Goal: Communication & Community: Answer question/provide support

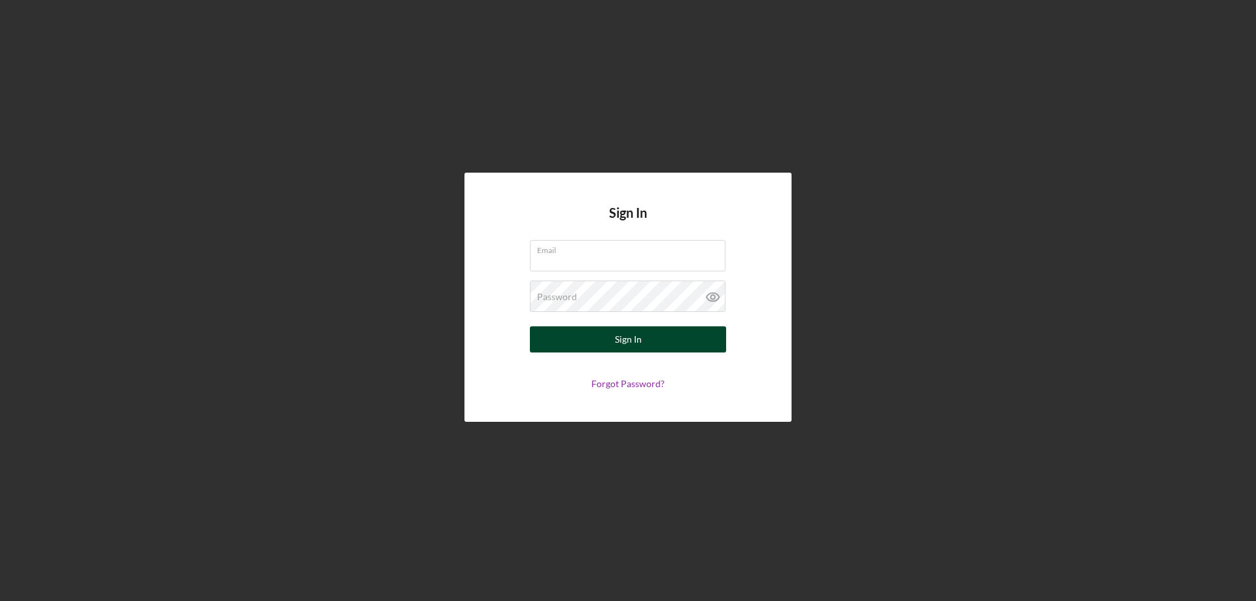
type input "[EMAIL_ADDRESS][DOMAIN_NAME]"
click at [621, 343] on div "Sign In" at bounding box center [628, 340] width 27 height 26
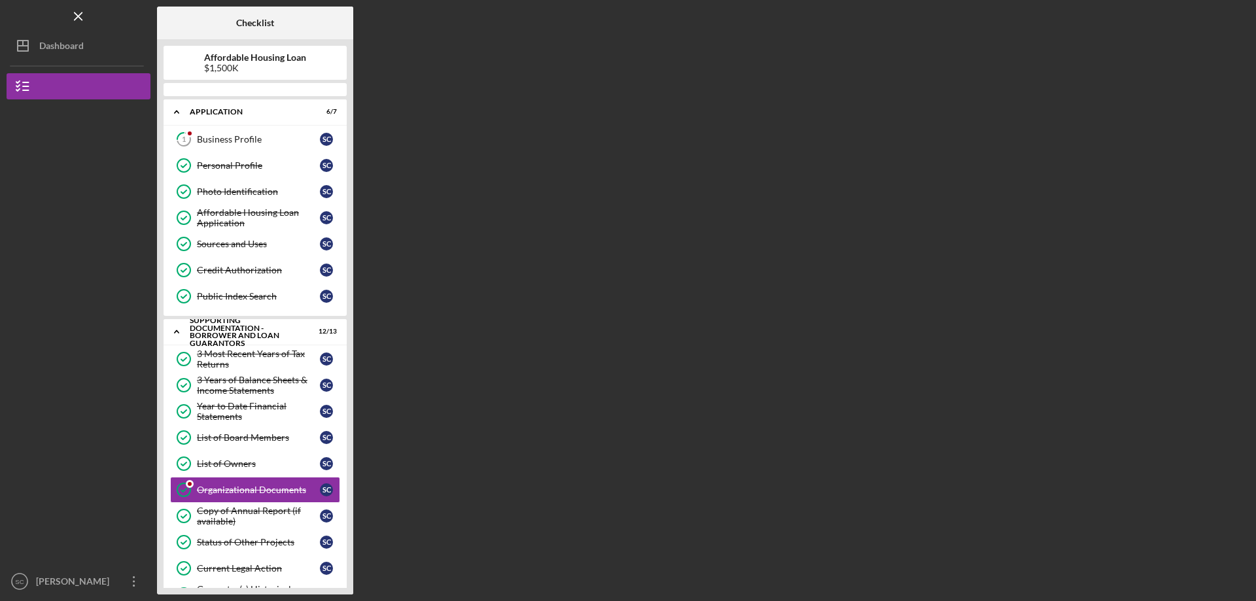
scroll to position [147, 0]
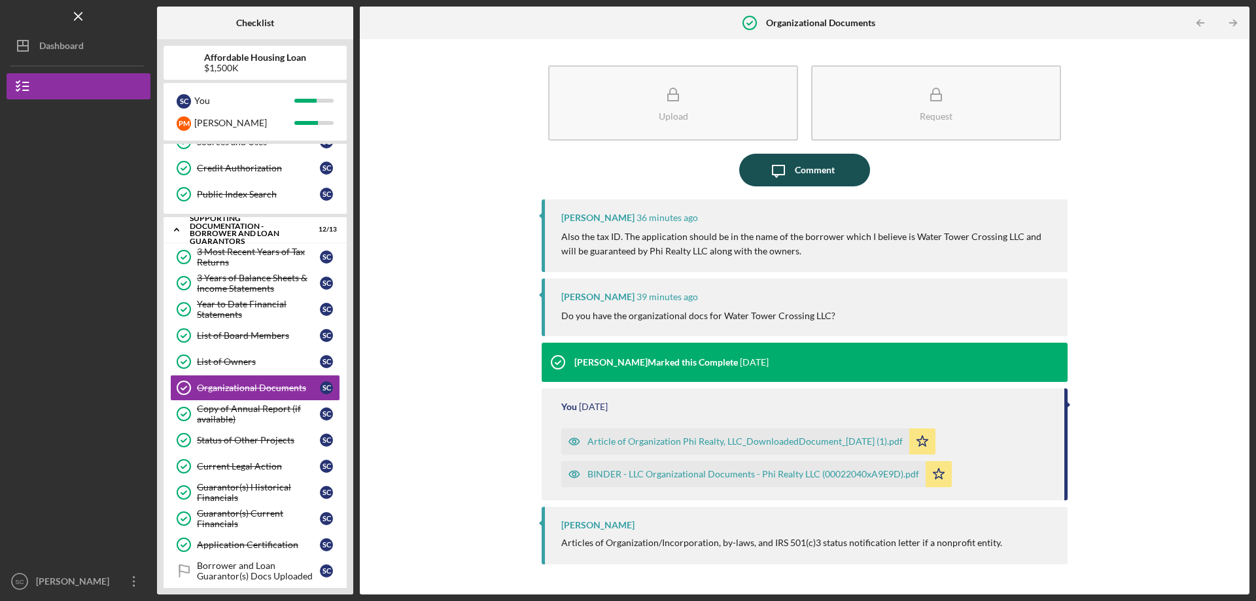
click at [798, 177] on div "Comment" at bounding box center [815, 170] width 40 height 33
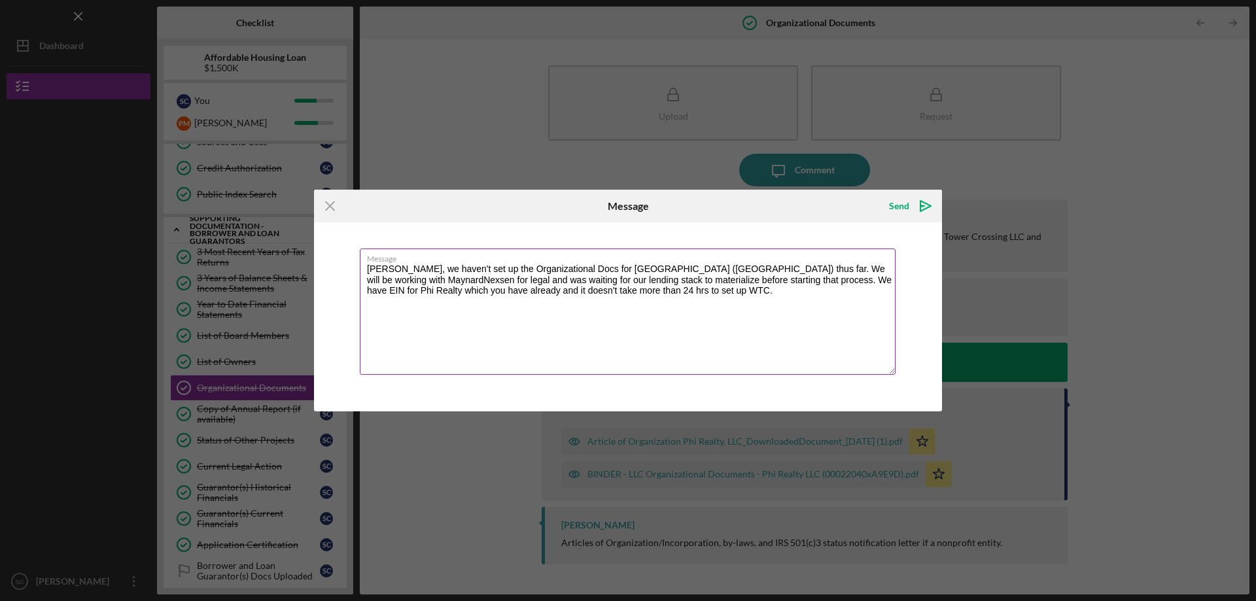
drag, startPoint x: 801, startPoint y: 281, endPoint x: 879, endPoint y: 298, distance: 79.9
click at [879, 298] on textarea "[PERSON_NAME], we haven't set up the Organizational Docs for [GEOGRAPHIC_DATA] …" at bounding box center [628, 312] width 536 height 126
drag, startPoint x: 486, startPoint y: 292, endPoint x: 508, endPoint y: 291, distance: 21.6
click at [508, 291] on textarea "[PERSON_NAME], we haven't set up the Organizational Docs for [GEOGRAPHIC_DATA] …" at bounding box center [628, 312] width 536 height 126
drag, startPoint x: 486, startPoint y: 289, endPoint x: 613, endPoint y: 296, distance: 127.2
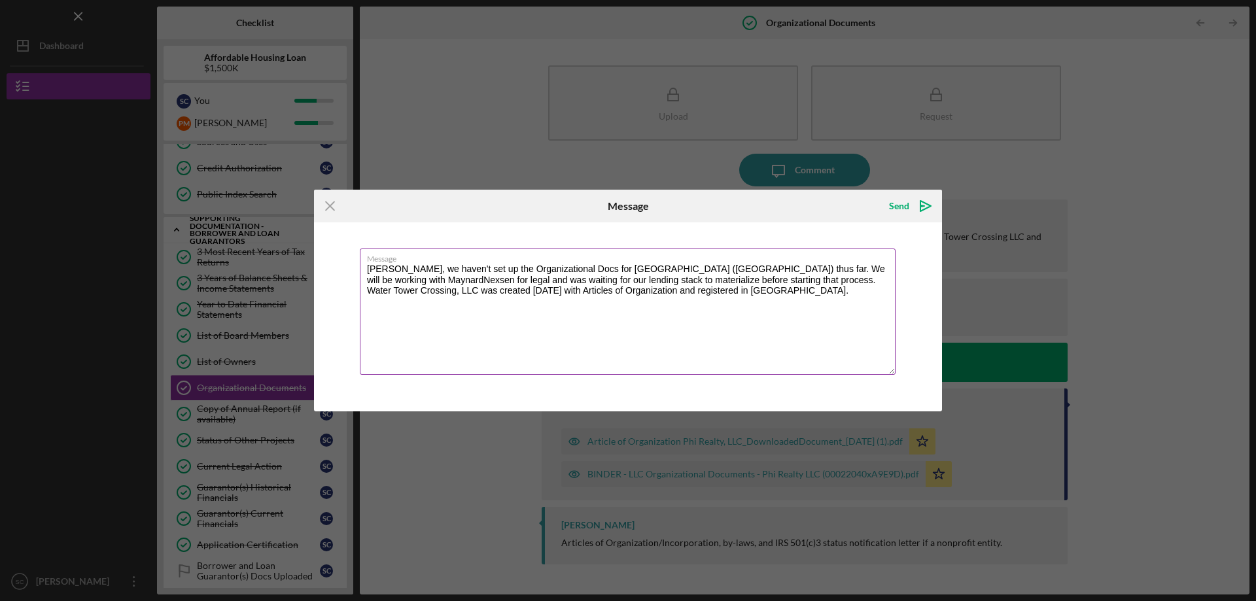
click at [613, 296] on textarea "[PERSON_NAME], we haven't set up the Organizational Docs for [GEOGRAPHIC_DATA] …" at bounding box center [628, 312] width 536 height 126
click at [584, 293] on textarea "[PERSON_NAME], we haven't set up the Organizational Docs for [GEOGRAPHIC_DATA] …" at bounding box center [628, 312] width 536 height 126
type textarea "[PERSON_NAME], we haven't set up the Organizational Docs for [GEOGRAPHIC_DATA] …"
click at [905, 208] on div "Send" at bounding box center [899, 206] width 20 height 26
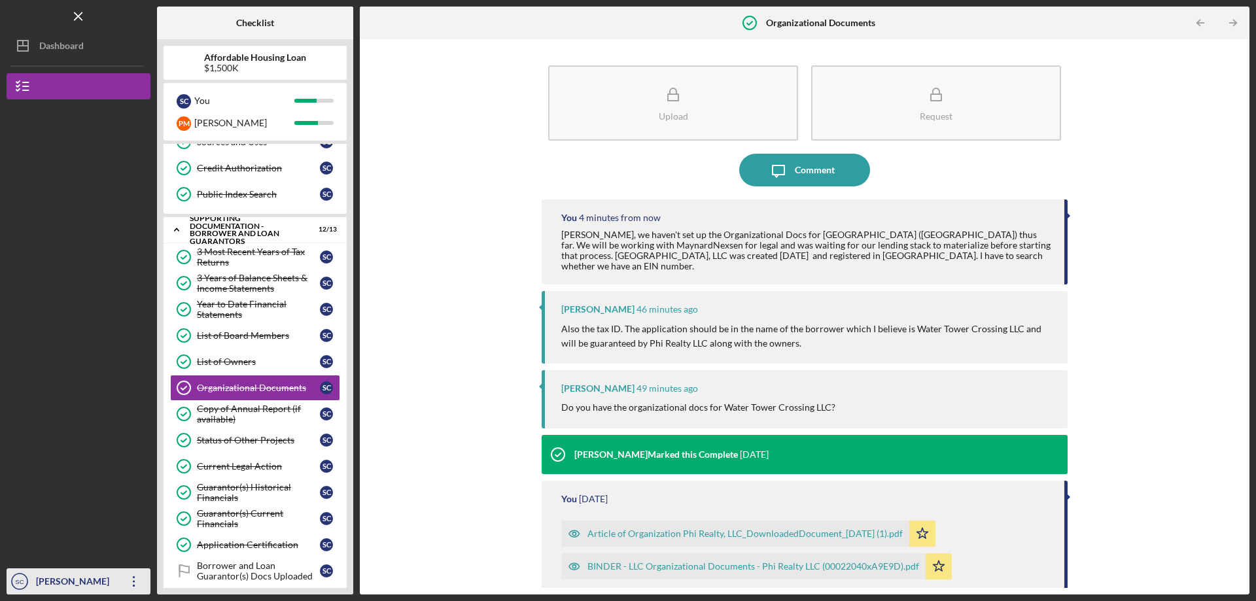
click at [132, 582] on icon "Icon/Overflow" at bounding box center [134, 581] width 33 height 33
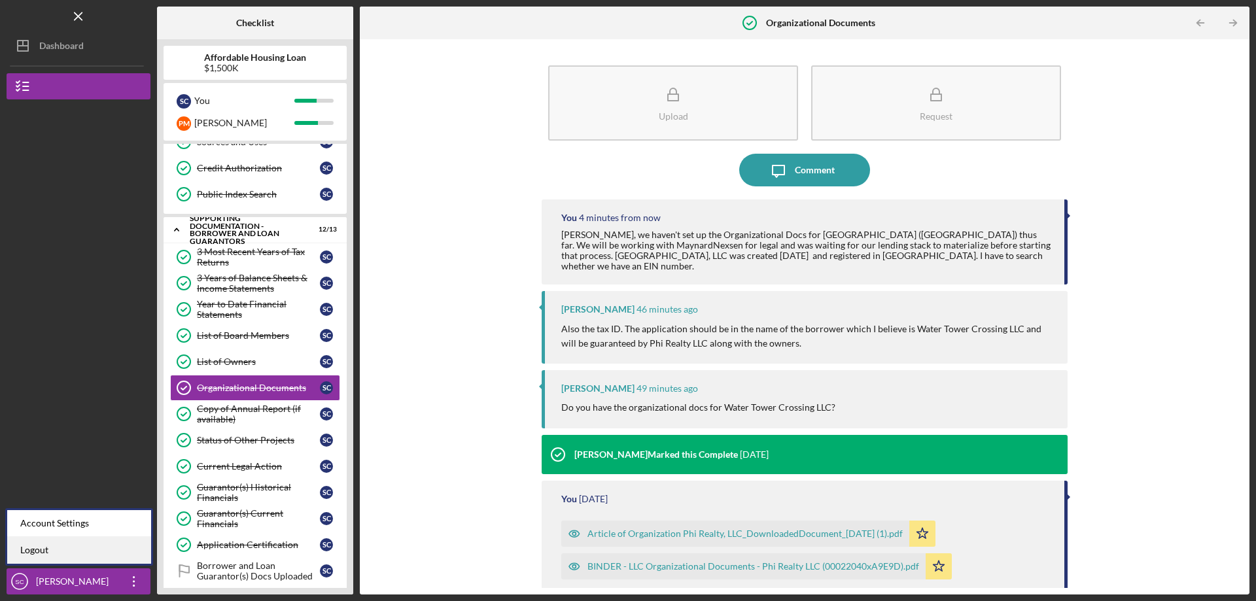
click at [63, 555] on link "Logout" at bounding box center [79, 550] width 144 height 27
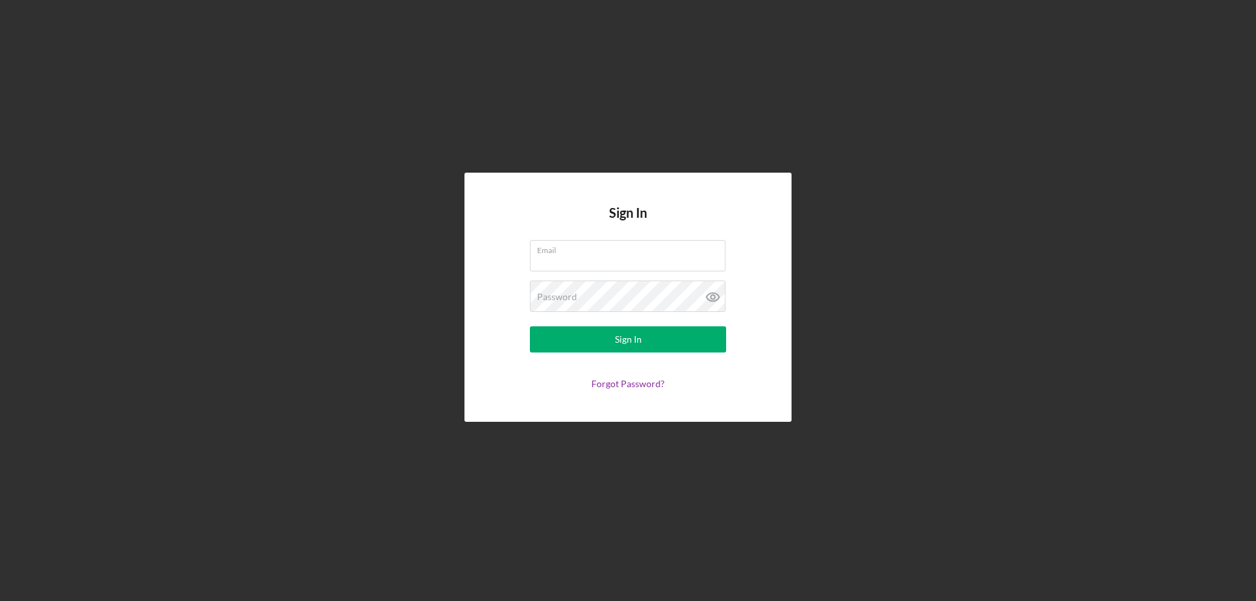
type input "[EMAIL_ADDRESS][DOMAIN_NAME]"
